Goal: Information Seeking & Learning: Learn about a topic

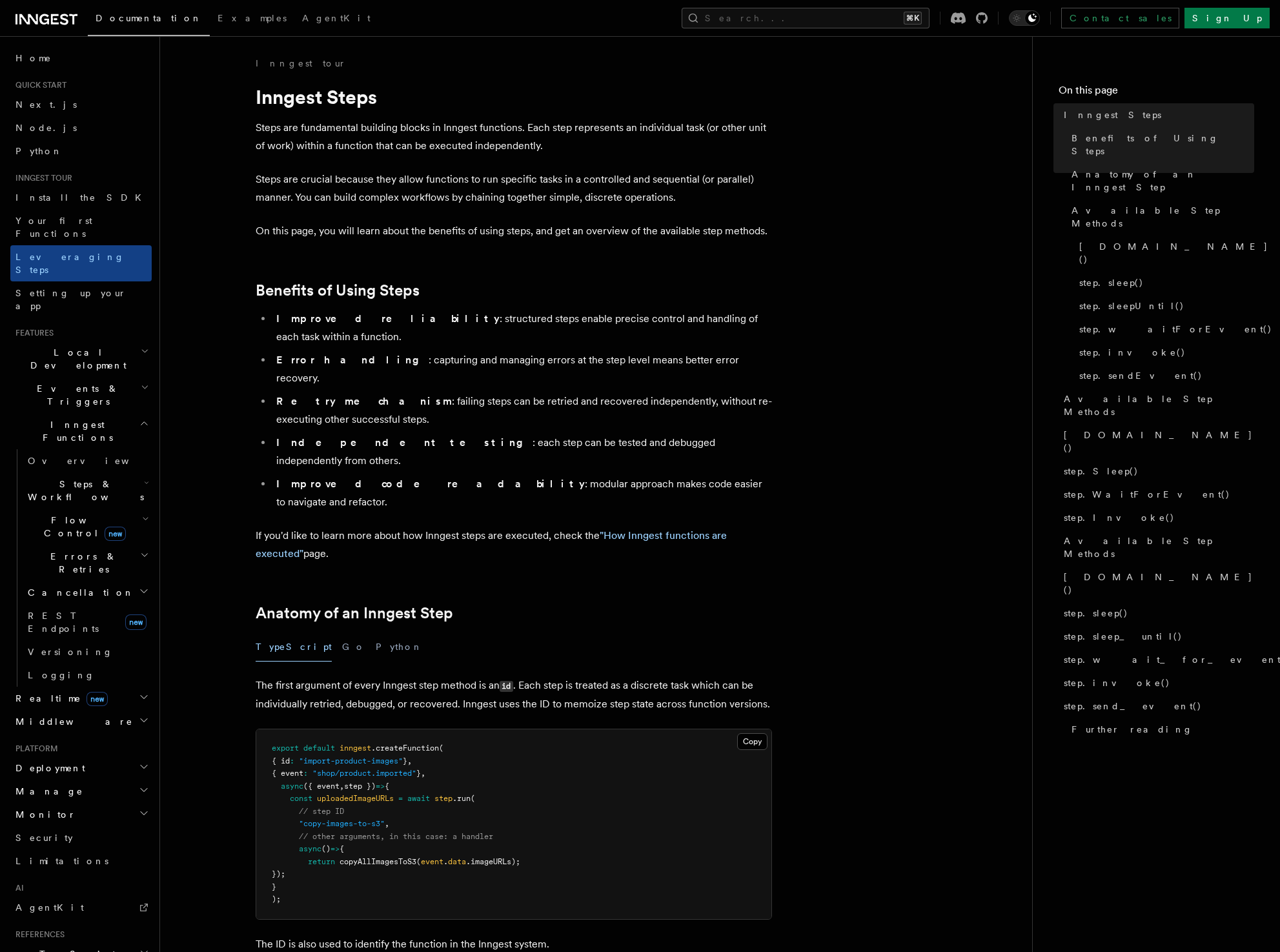
click at [337, 126] on p "Steps are fundamental building blocks in Inngest functions. Each step represent…" at bounding box center [514, 136] width 517 height 36
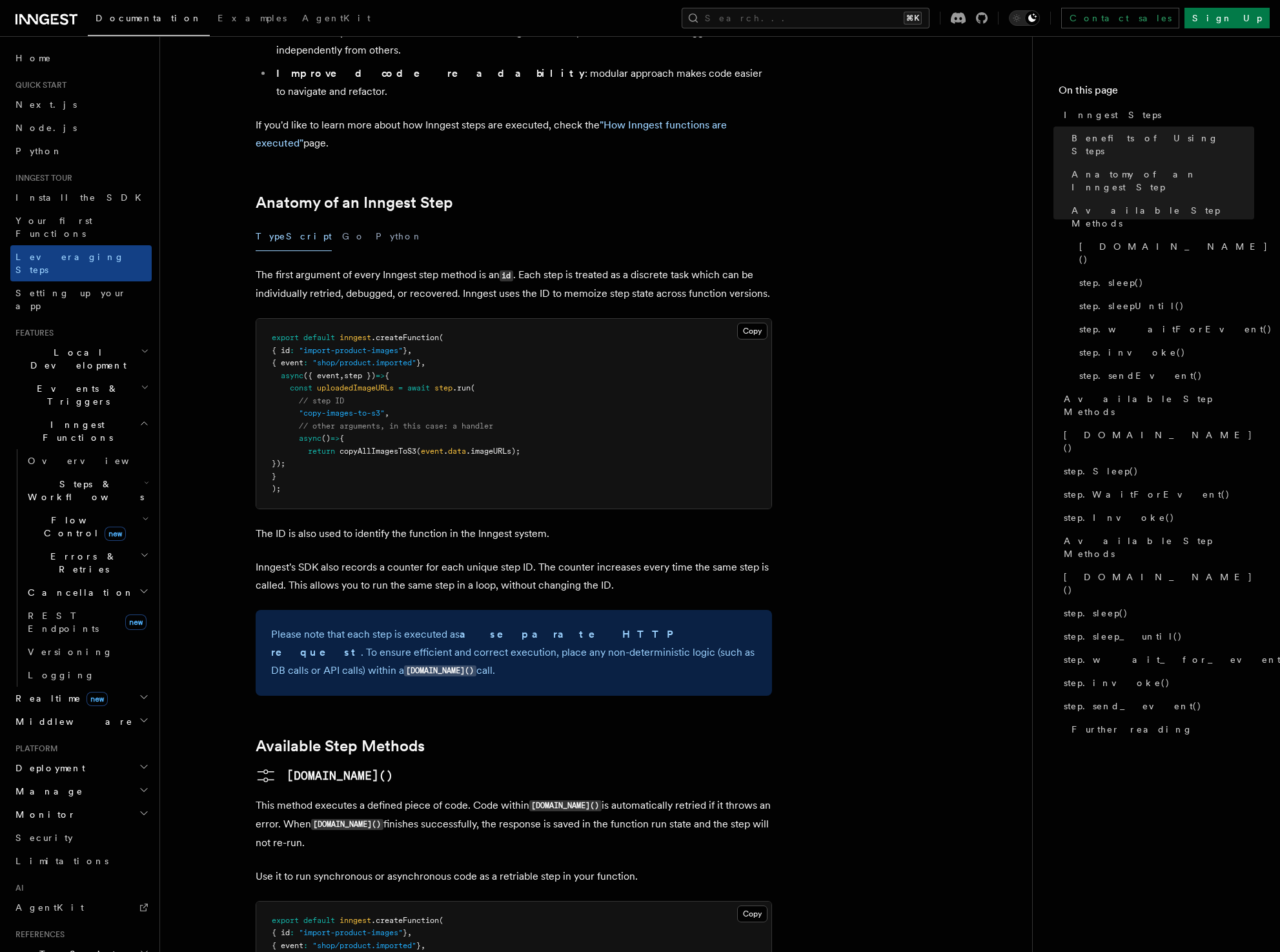
scroll to position [413, 0]
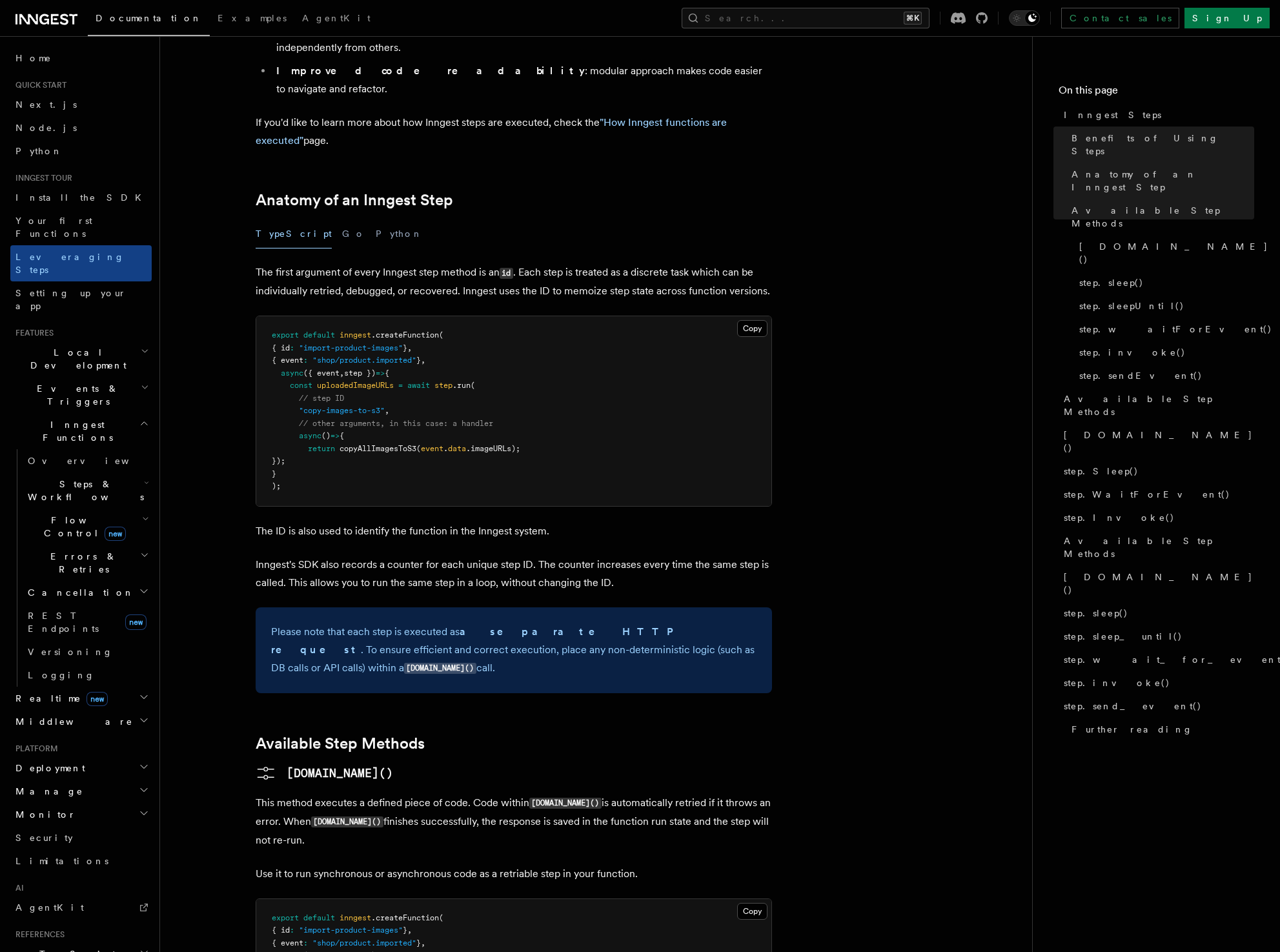
drag, startPoint x: 594, startPoint y: 196, endPoint x: 590, endPoint y: 209, distance: 13.6
click at [590, 263] on p "The first argument of every Inngest step method is an id . Each step is treated…" at bounding box center [514, 282] width 517 height 37
click at [589, 263] on p "The first argument of every Inngest step method is an id . Each step is treated…" at bounding box center [514, 282] width 517 height 37
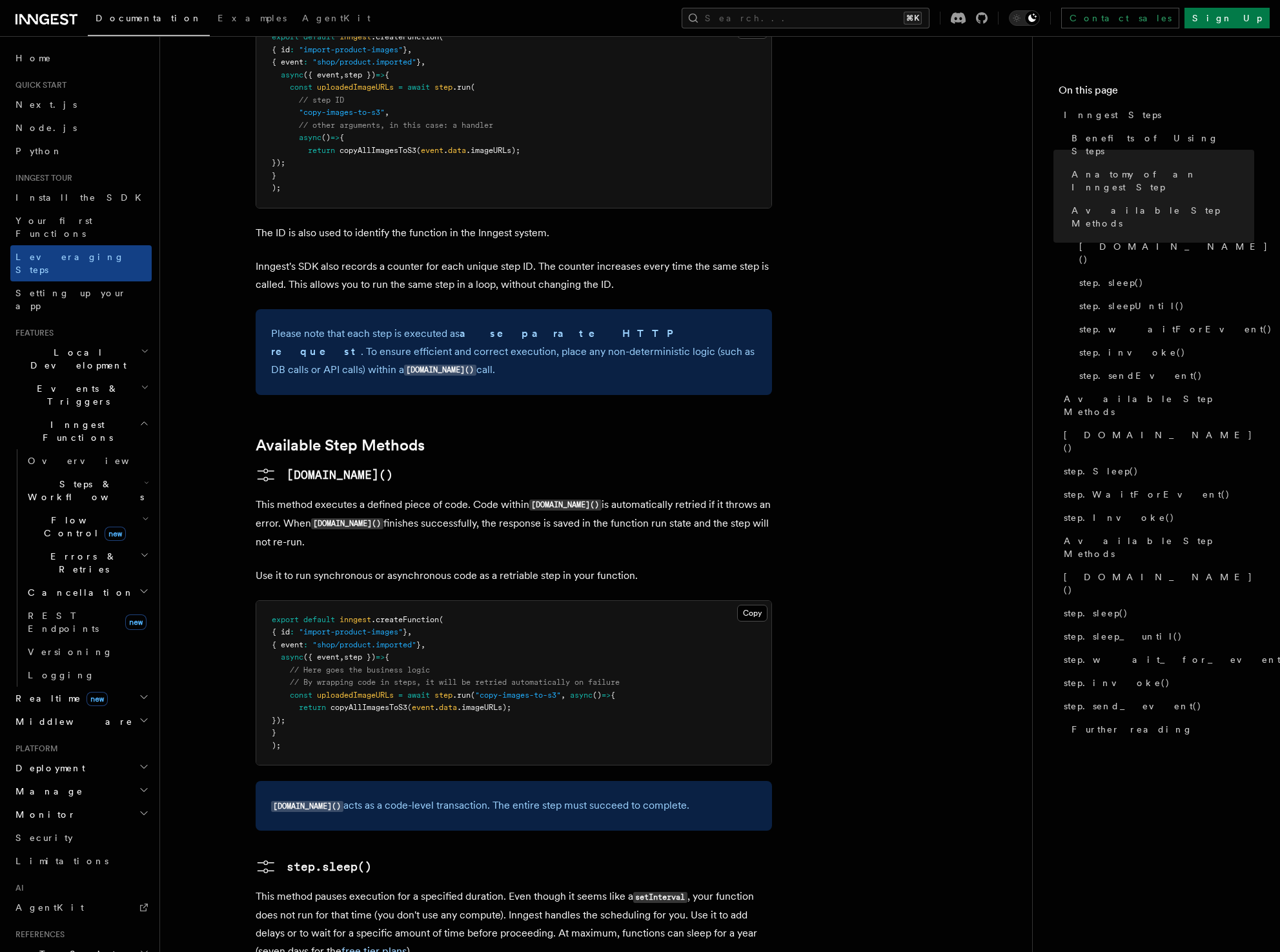
scroll to position [727, 0]
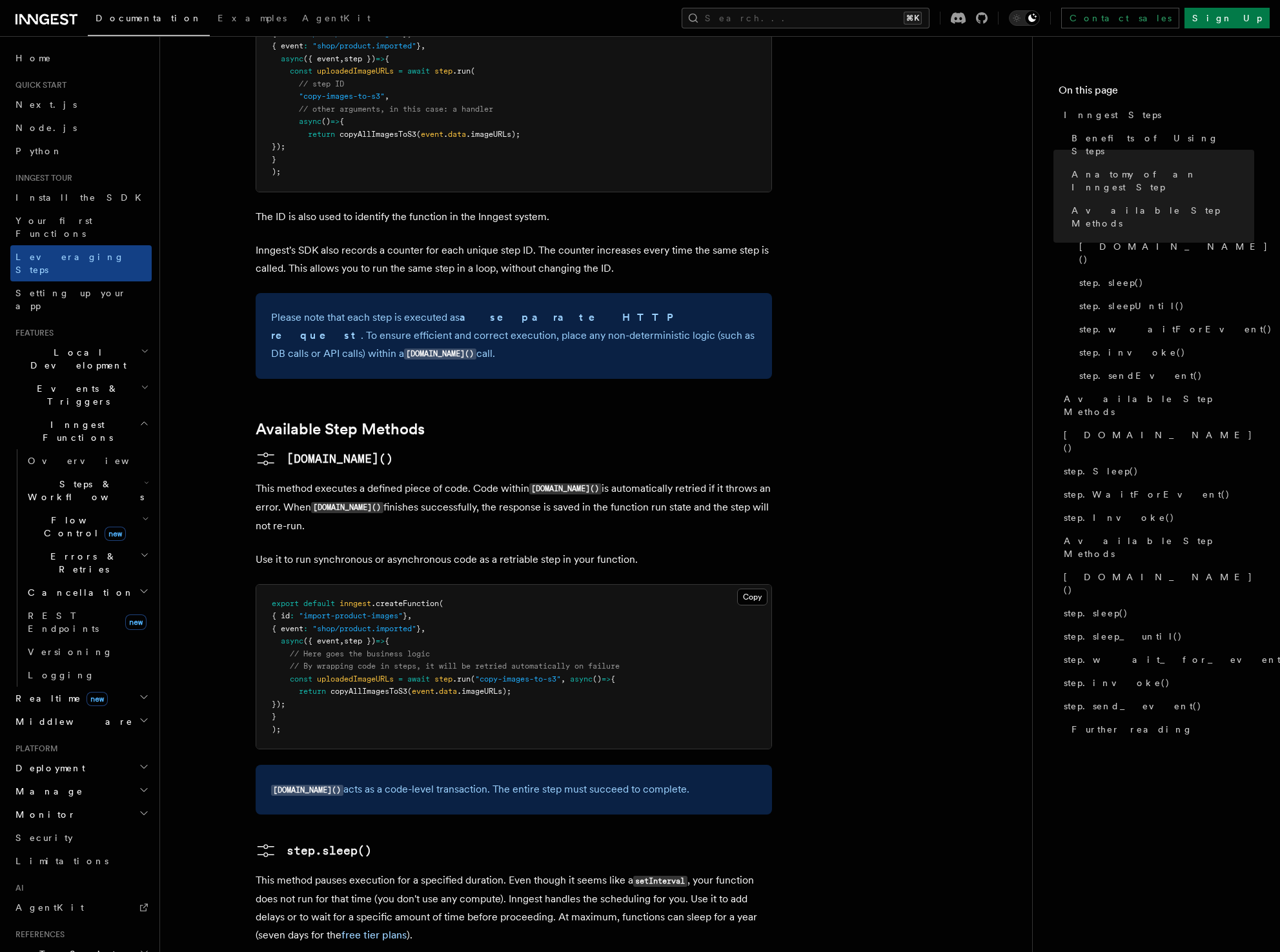
drag, startPoint x: 266, startPoint y: 238, endPoint x: 752, endPoint y: 257, distance: 486.4
click at [752, 293] on div "Please note that each step is executed as a separate HTTP request . To ensure e…" at bounding box center [514, 336] width 517 height 86
copy p "Please note that each step is executed as a separate HTTP request . To ensure e…"
click at [349, 420] on link "Available Step Methods" at bounding box center [340, 429] width 169 height 18
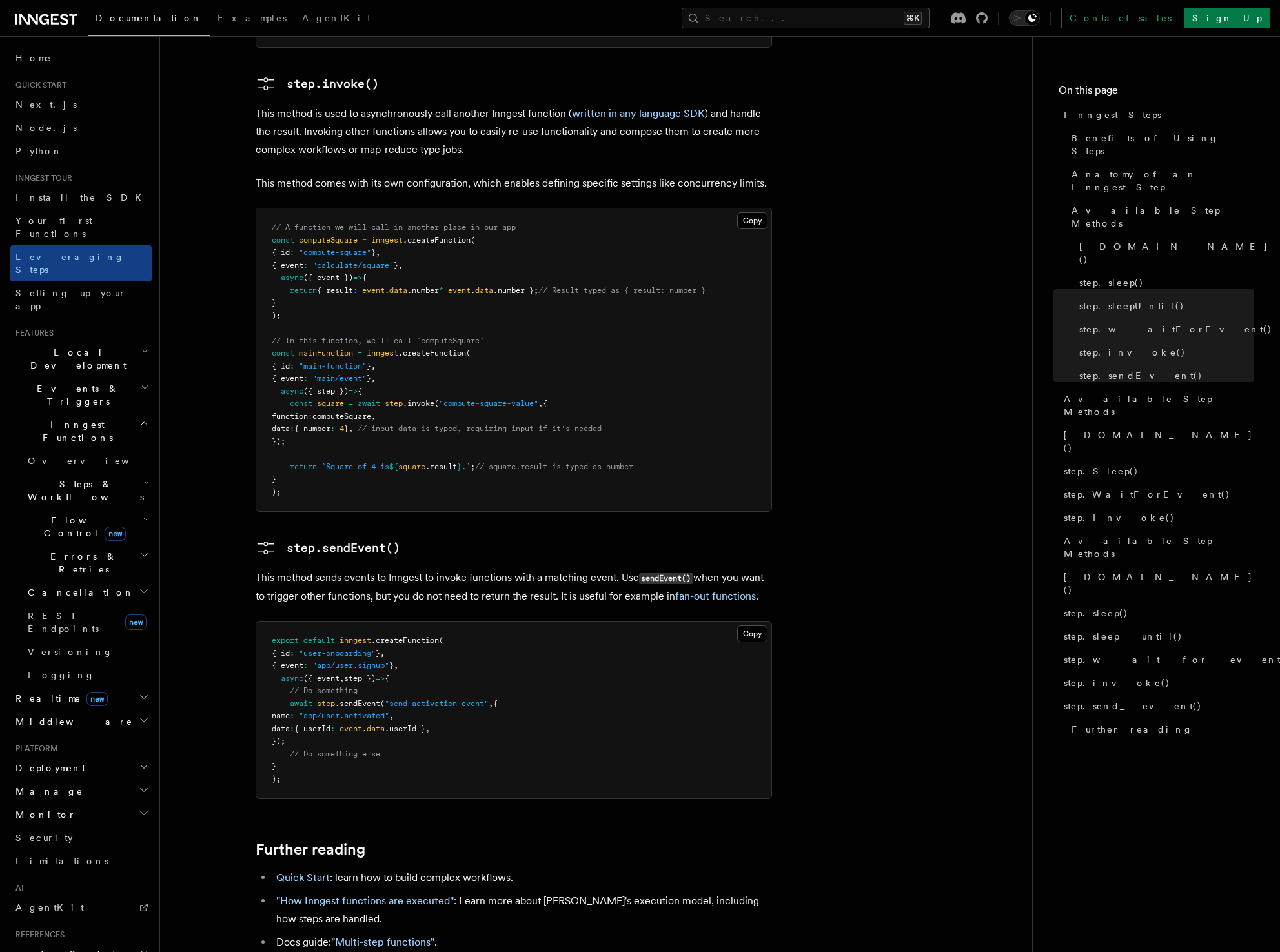
scroll to position [2435, 0]
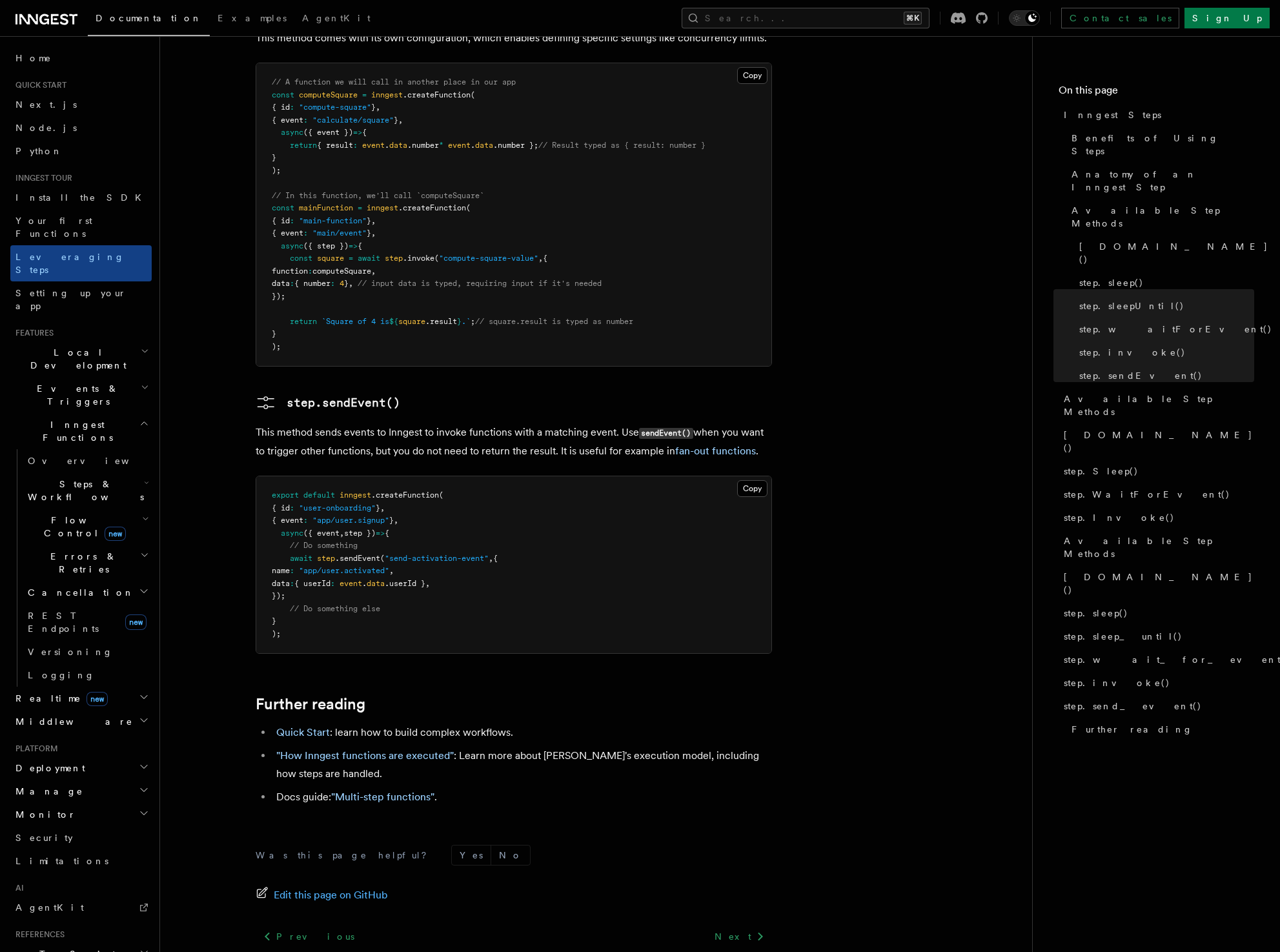
click at [496, 423] on p "This method sends events to Inngest to invoke functions with a matching event. …" at bounding box center [514, 441] width 517 height 37
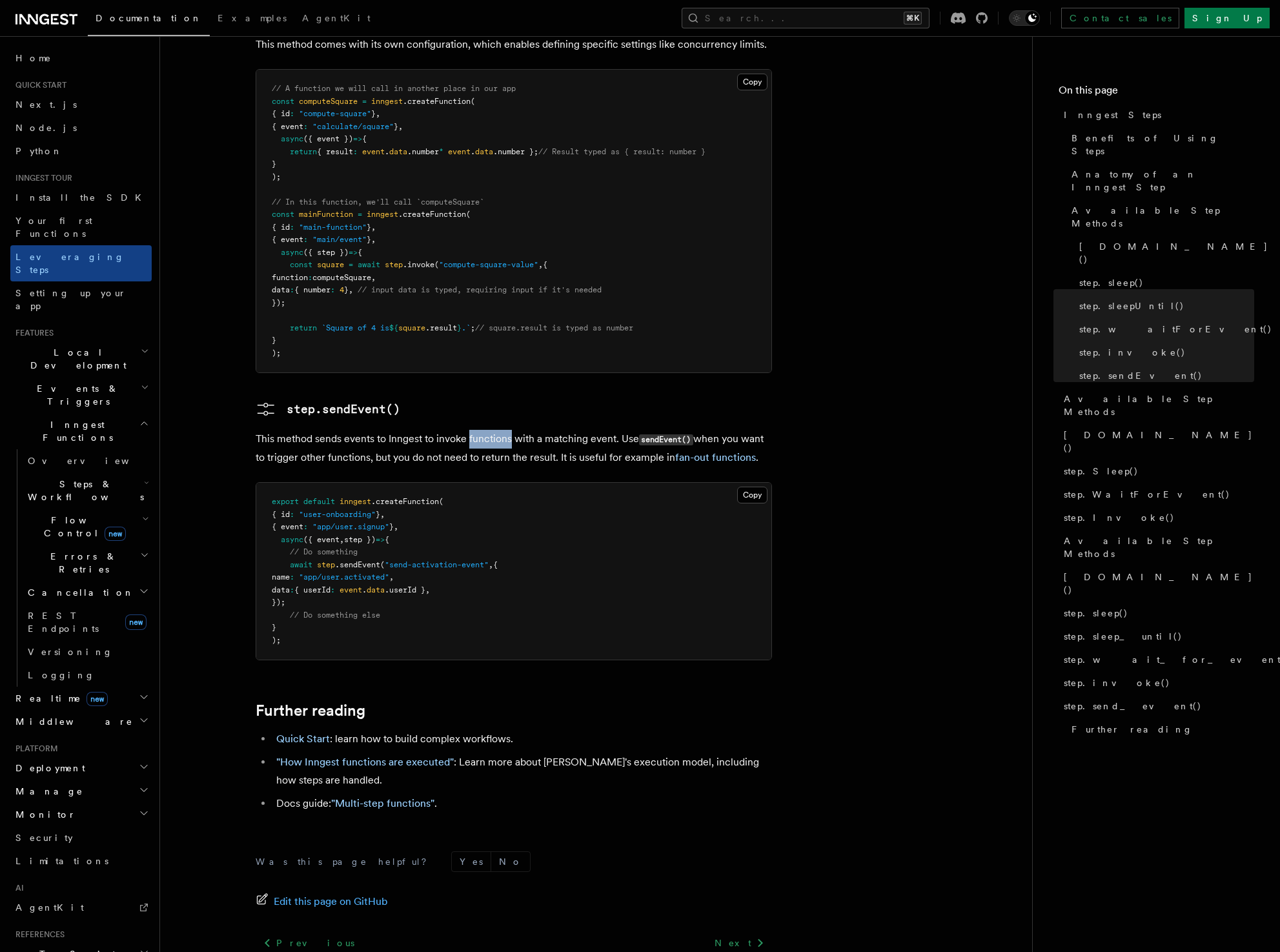
scroll to position [2455, 0]
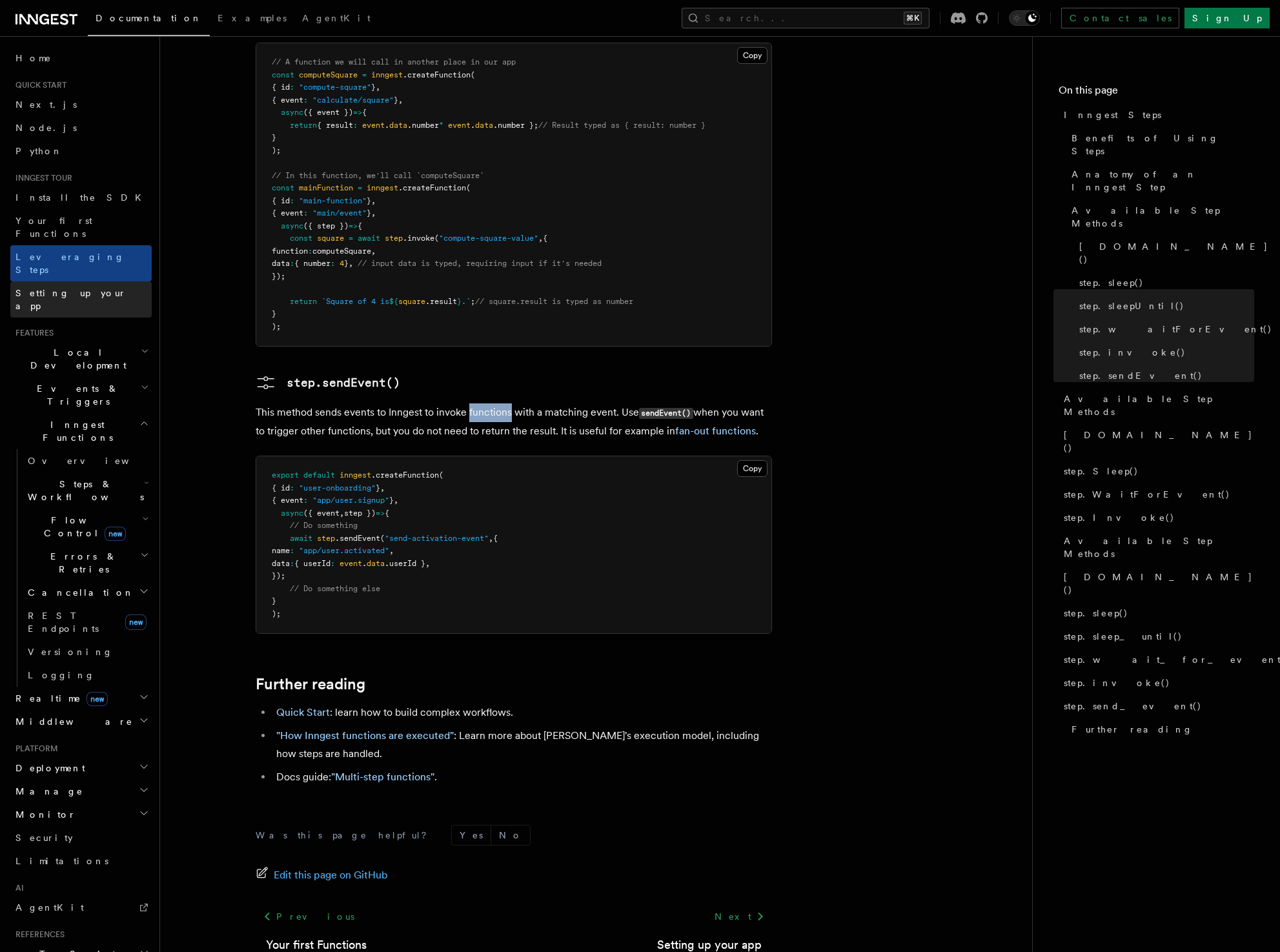
click at [65, 288] on span "Setting up your app" at bounding box center [71, 299] width 111 height 23
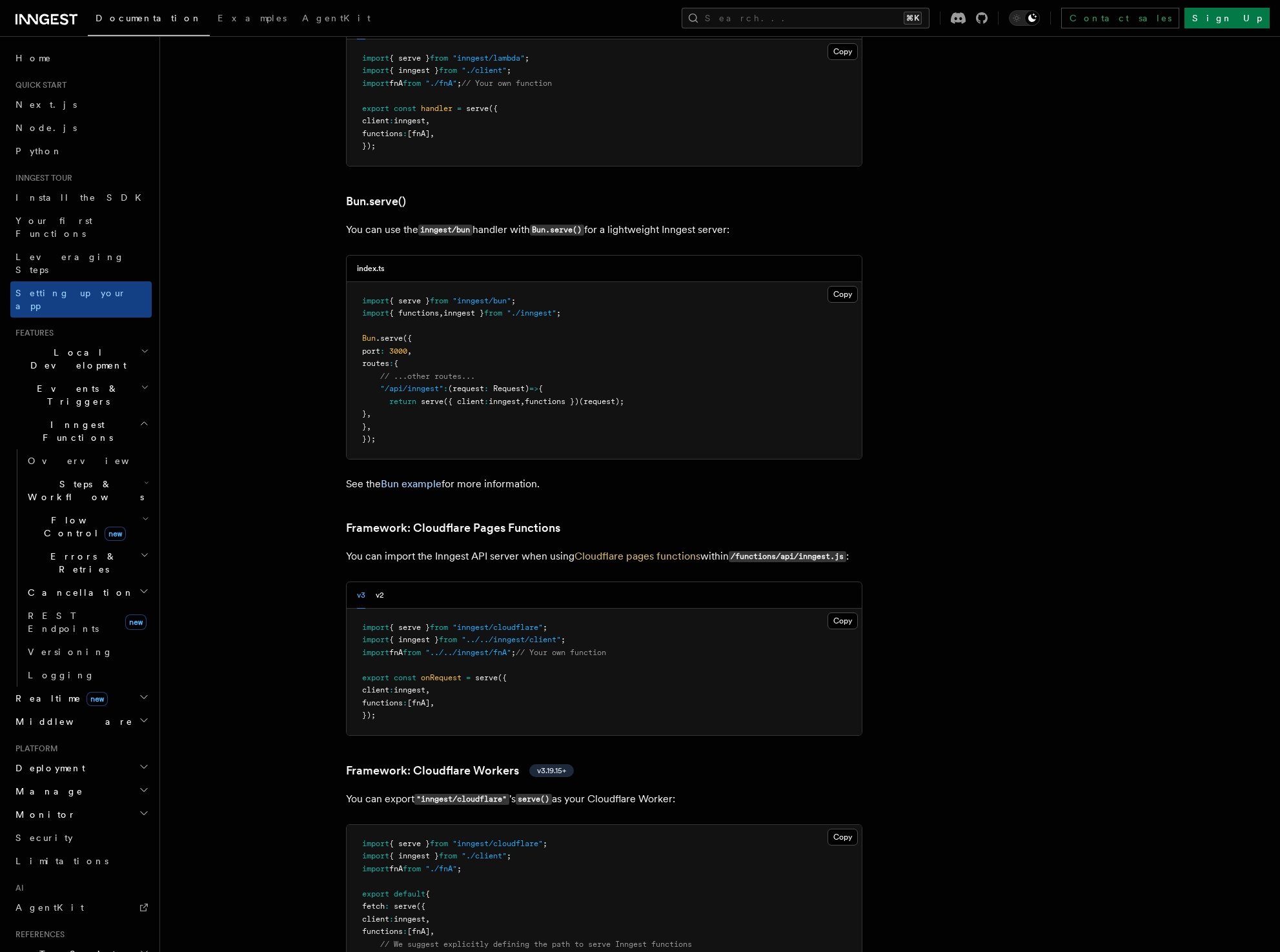
scroll to position [1662, 0]
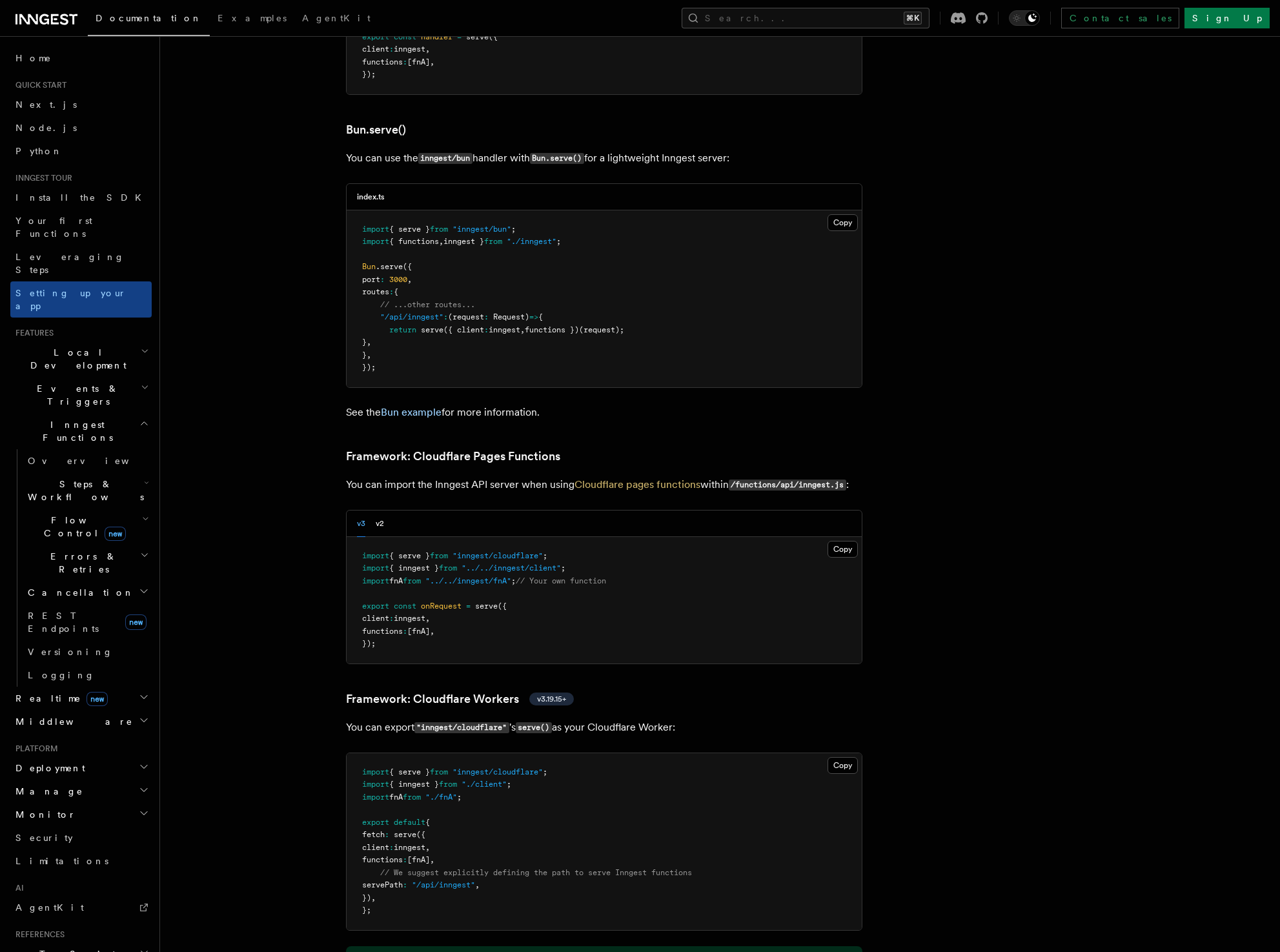
click at [65, 328] on li "Features Local Development Events & Triggers Inngest Functions Overview Steps &…" at bounding box center [81, 530] width 141 height 405
click at [66, 346] on span "Local Development" at bounding box center [76, 358] width 131 height 26
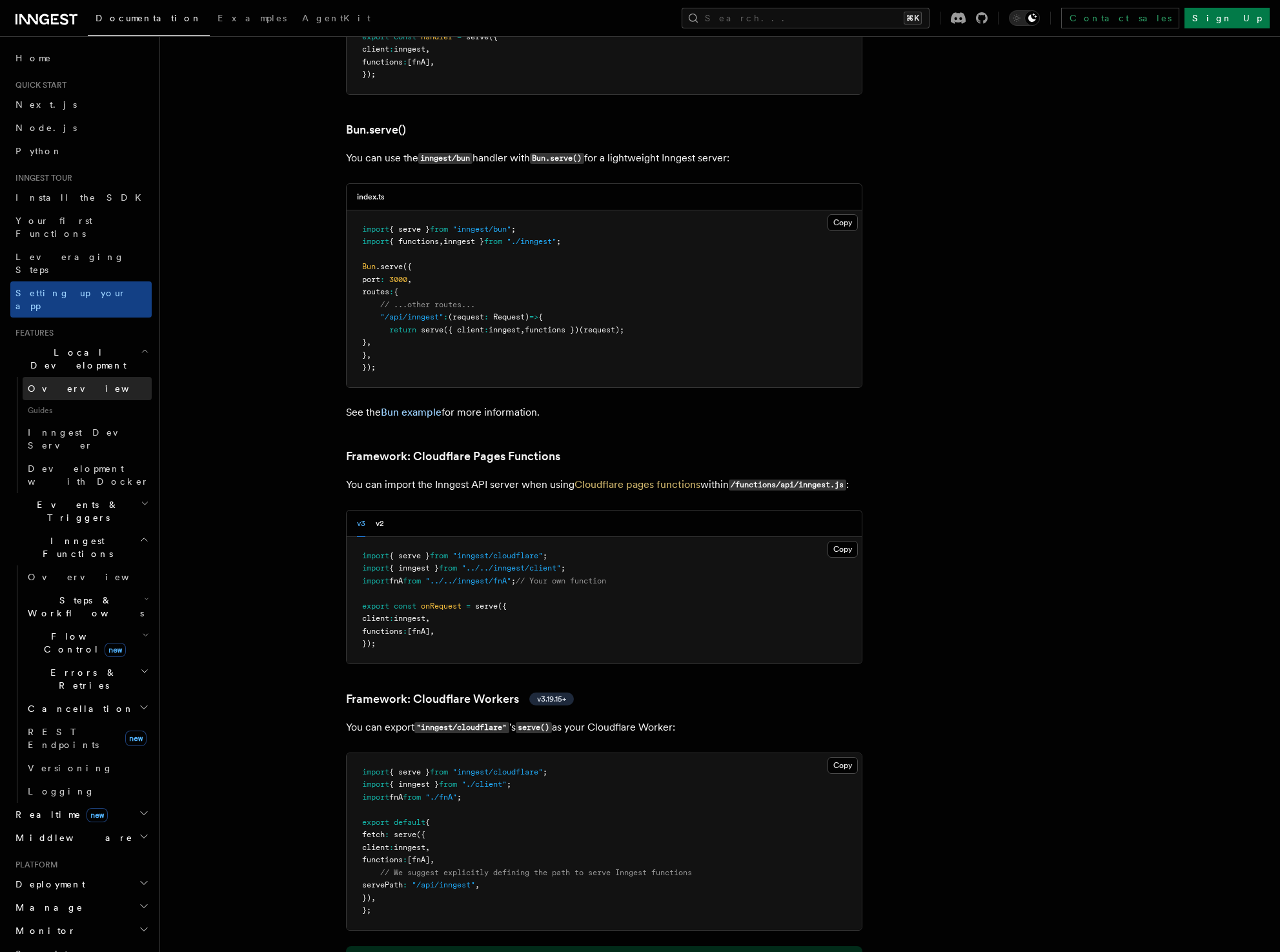
click at [68, 377] on link "Overview" at bounding box center [87, 388] width 129 height 23
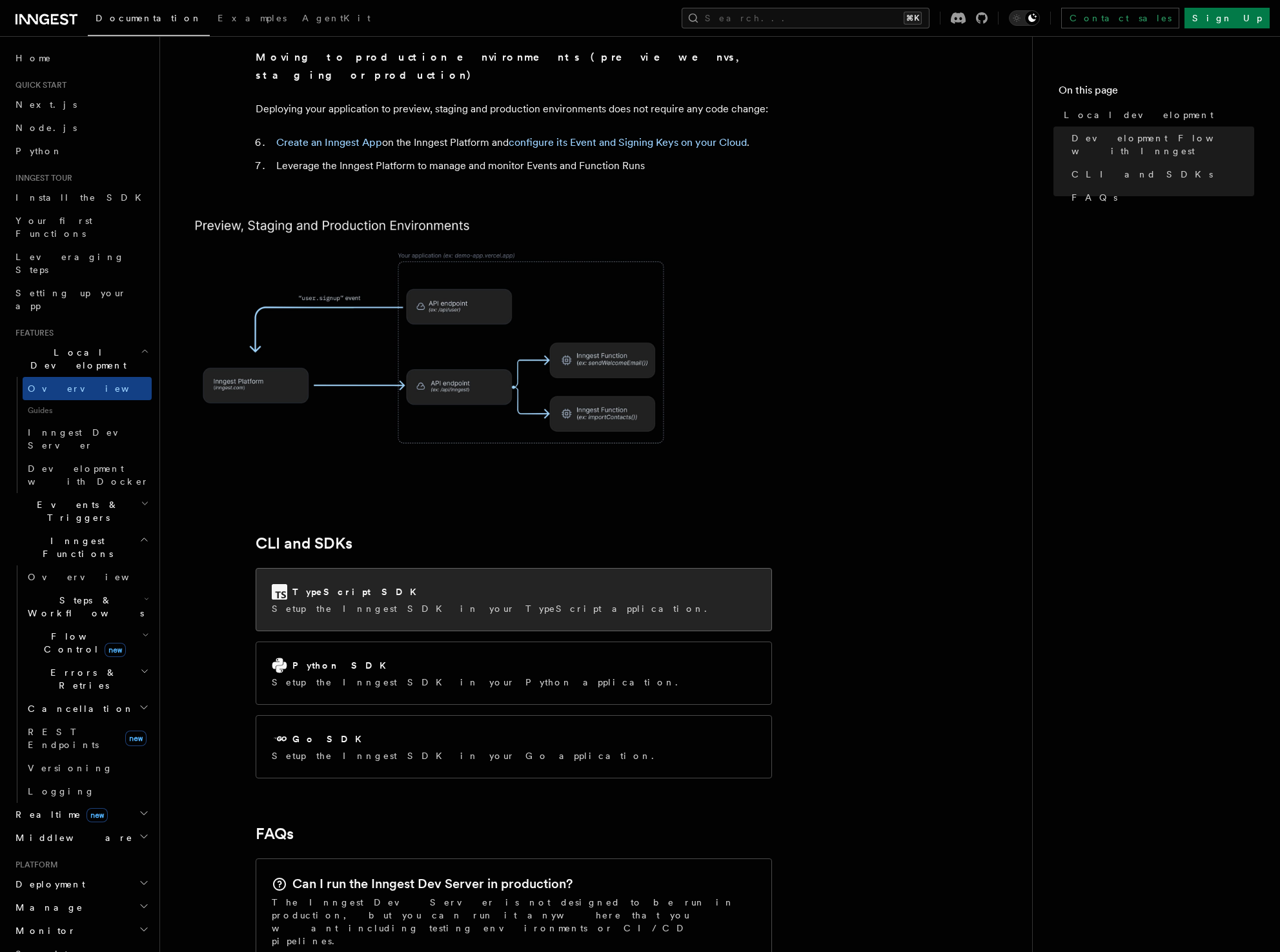
scroll to position [1544, 0]
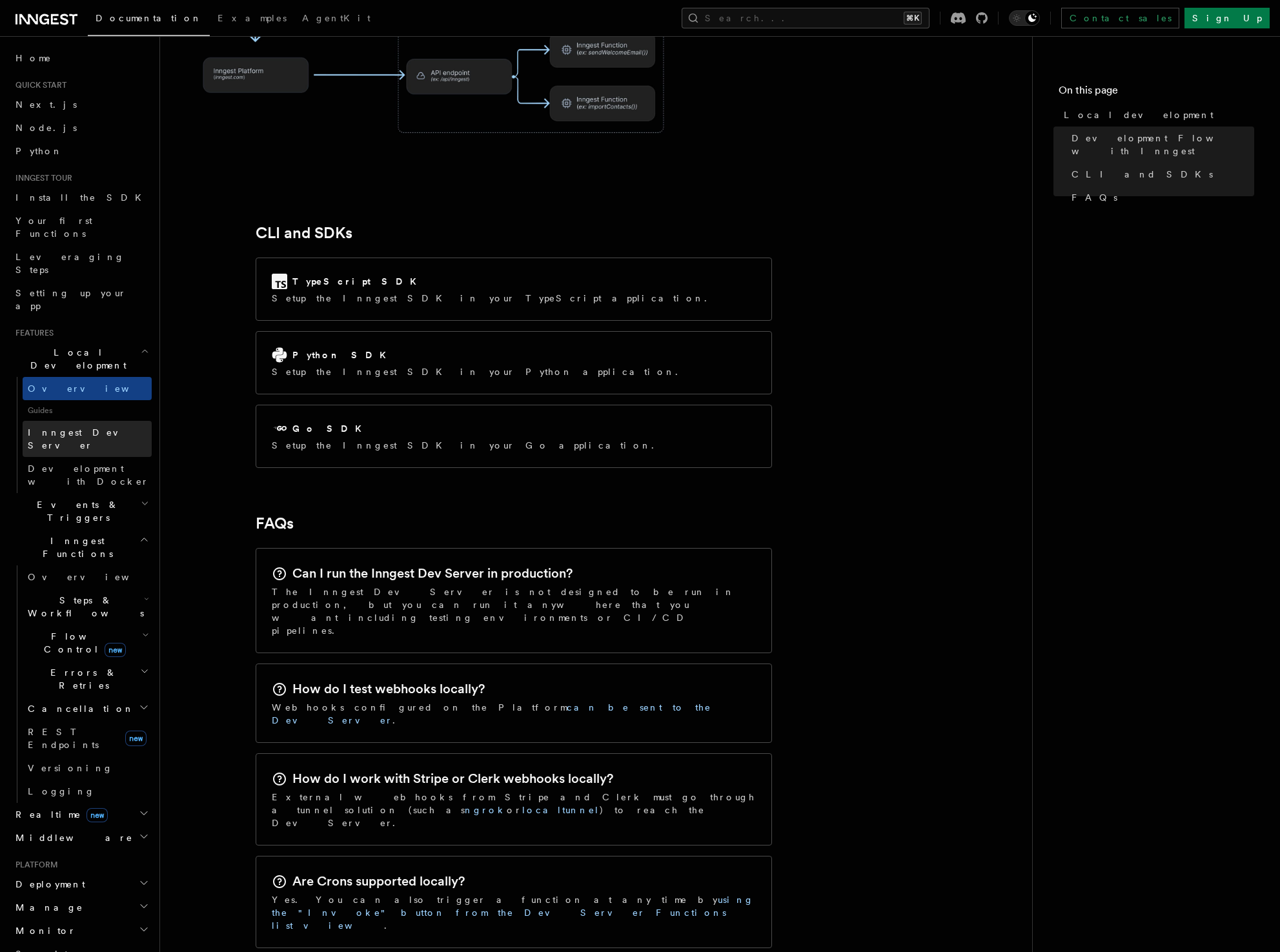
click at [74, 427] on span "Inngest Dev Server" at bounding box center [82, 438] width 110 height 23
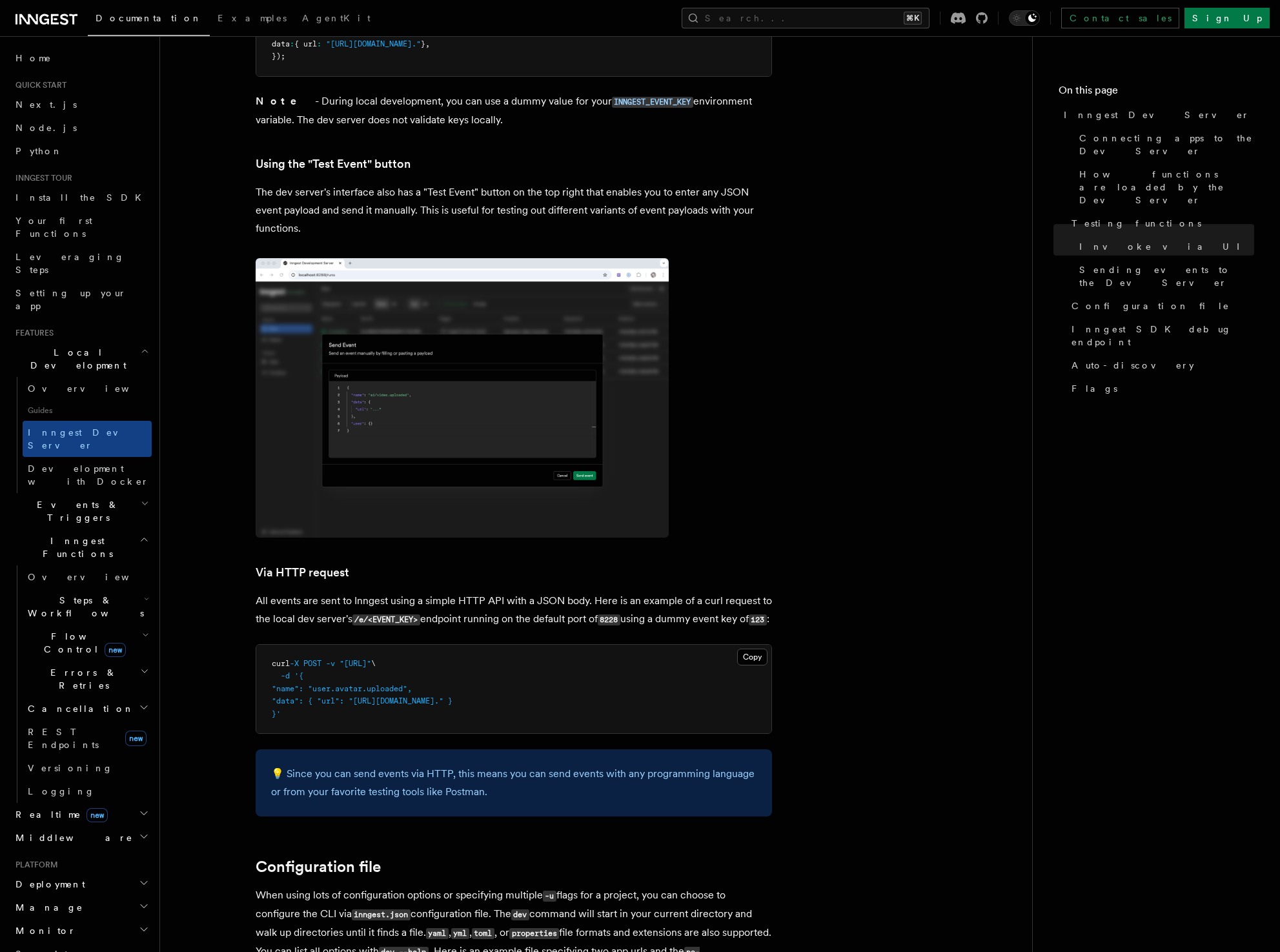
scroll to position [2304, 0]
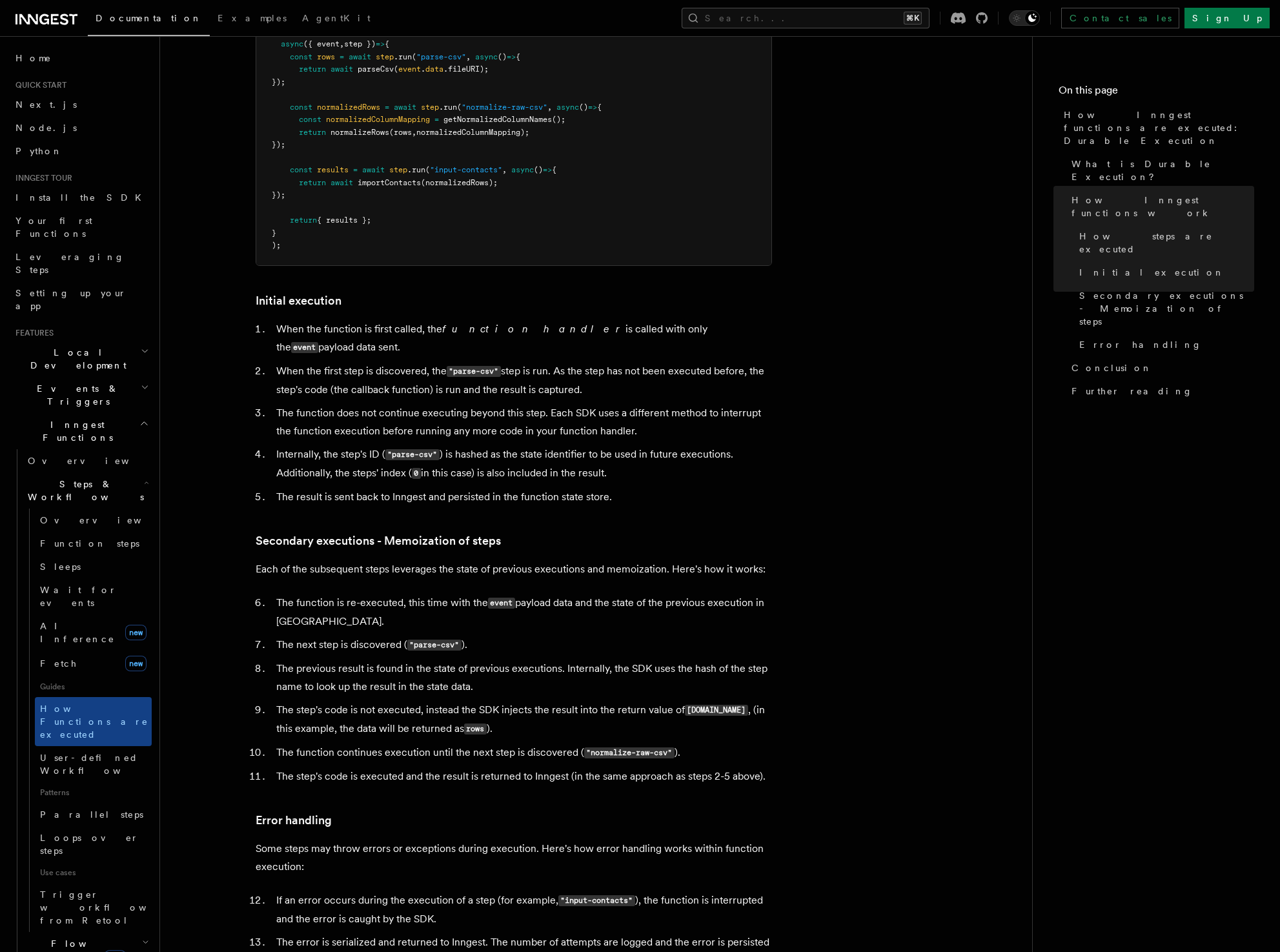
scroll to position [1603, 0]
